Goal: Find specific page/section: Find specific page/section

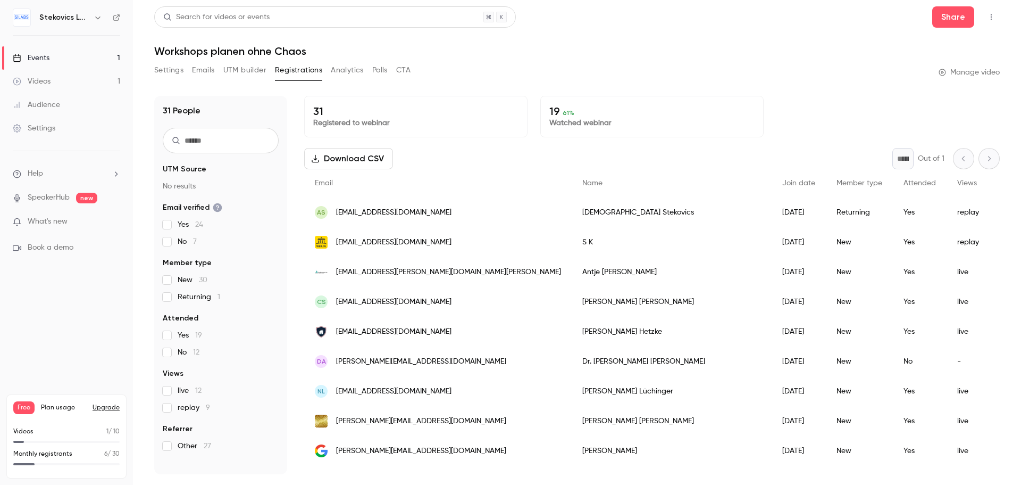
click at [53, 221] on span "What's new" at bounding box center [48, 221] width 40 height 11
click at [570, 28] on div at bounding box center [510, 242] width 1021 height 485
click at [39, 56] on div "Events" at bounding box center [31, 58] width 37 height 11
